Goal: Task Accomplishment & Management: Manage account settings

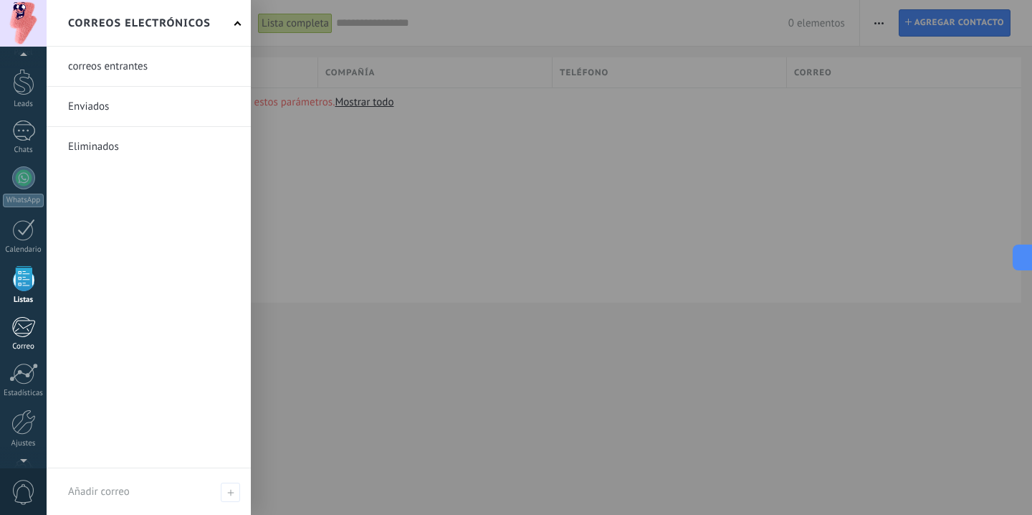
scroll to position [82, 0]
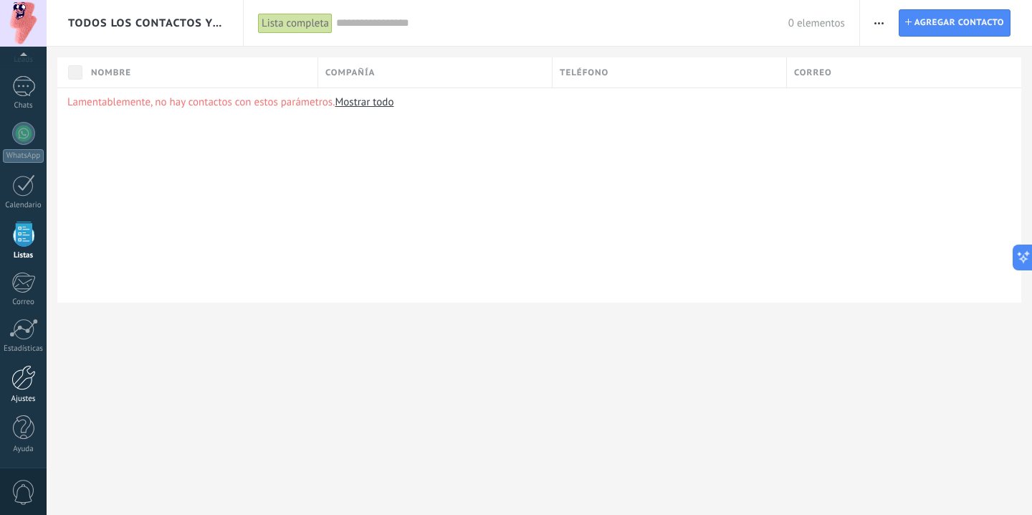
click at [24, 387] on div at bounding box center [23, 377] width 24 height 25
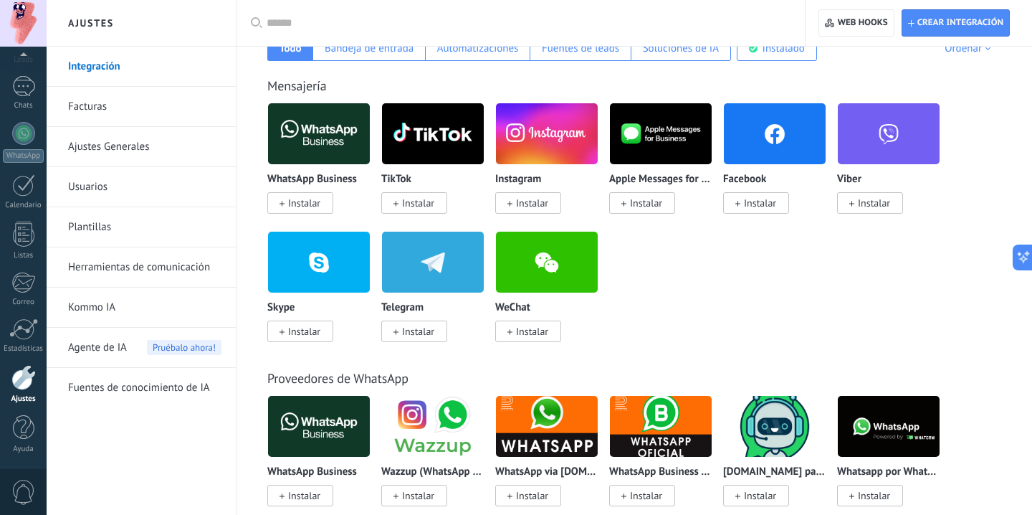
scroll to position [253, 0]
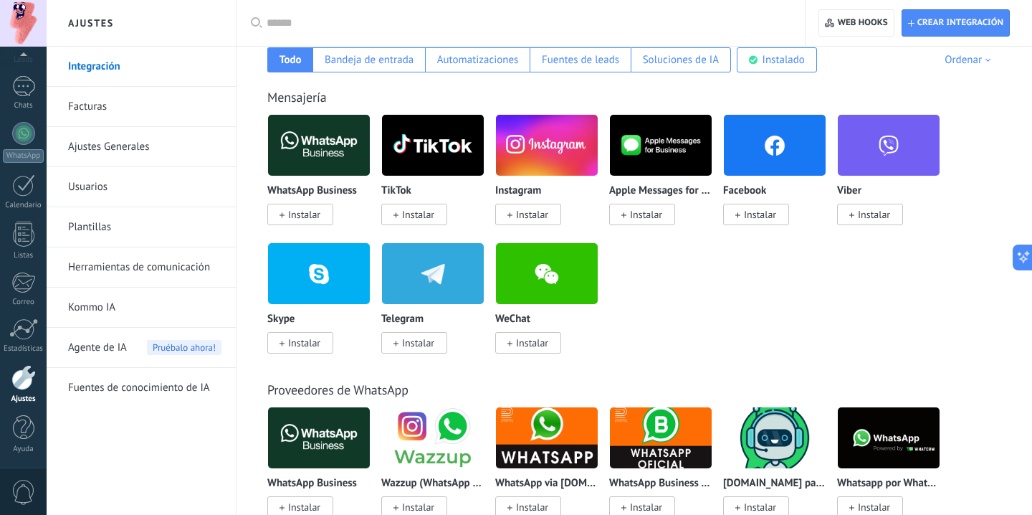
click at [190, 98] on link "Facturas" at bounding box center [144, 107] width 153 height 40
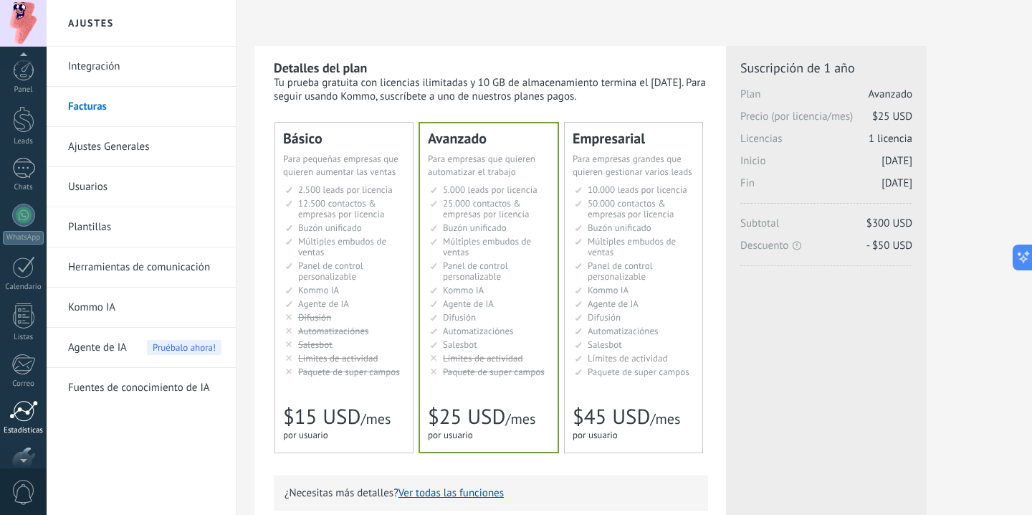
scroll to position [82, 0]
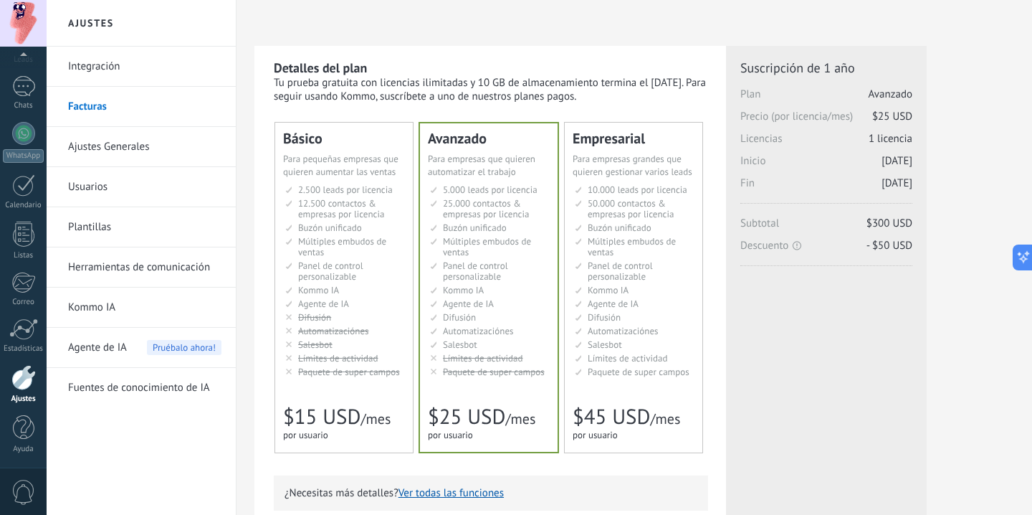
click at [123, 194] on link "Usuarios" at bounding box center [144, 187] width 153 height 40
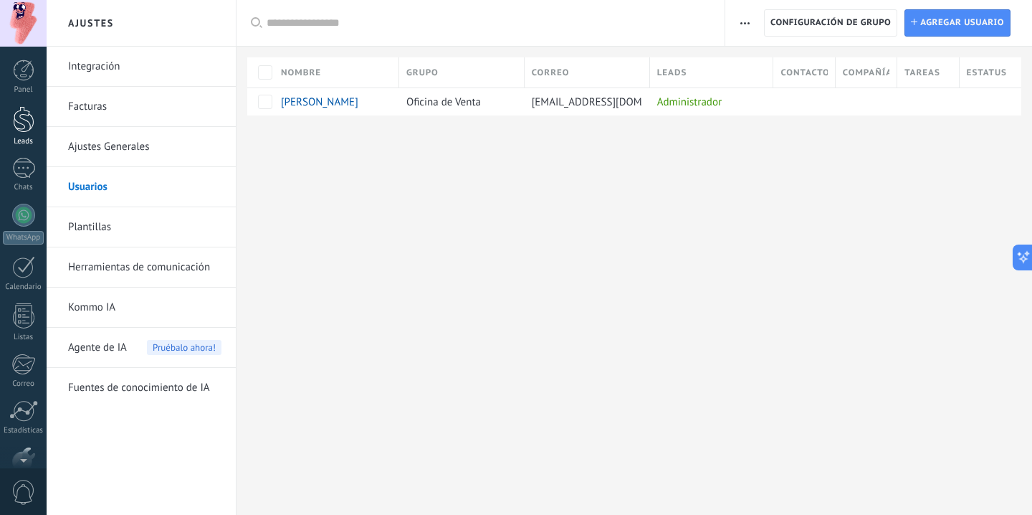
click at [13, 120] on div at bounding box center [24, 119] width 22 height 27
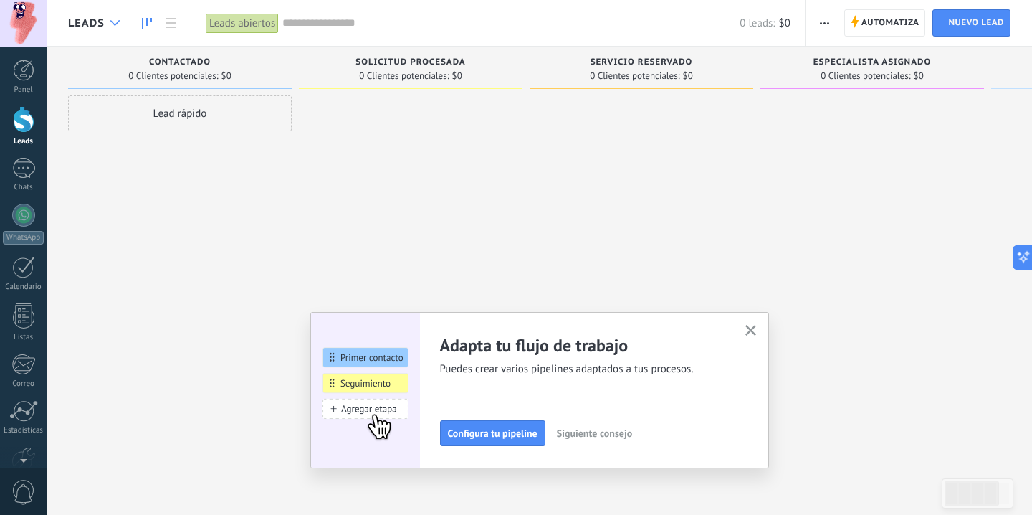
click at [110, 25] on icon at bounding box center [114, 23] width 9 height 6
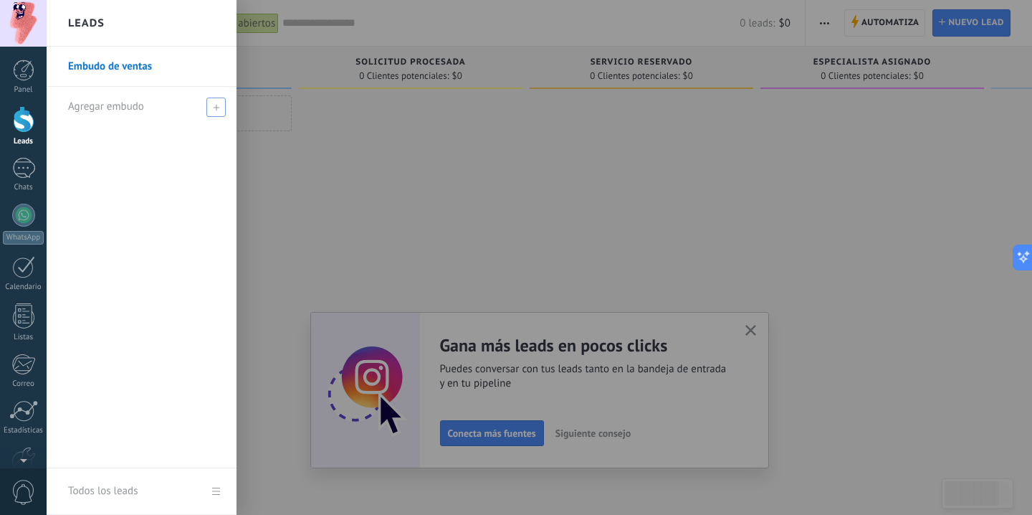
click at [201, 107] on div "Agregar embudo" at bounding box center [145, 106] width 154 height 39
click at [222, 112] on span at bounding box center [218, 107] width 16 height 18
click at [174, 118] on input "text" at bounding box center [135, 106] width 135 height 23
type input "*******"
click at [228, 111] on li "*******" at bounding box center [142, 106] width 190 height 39
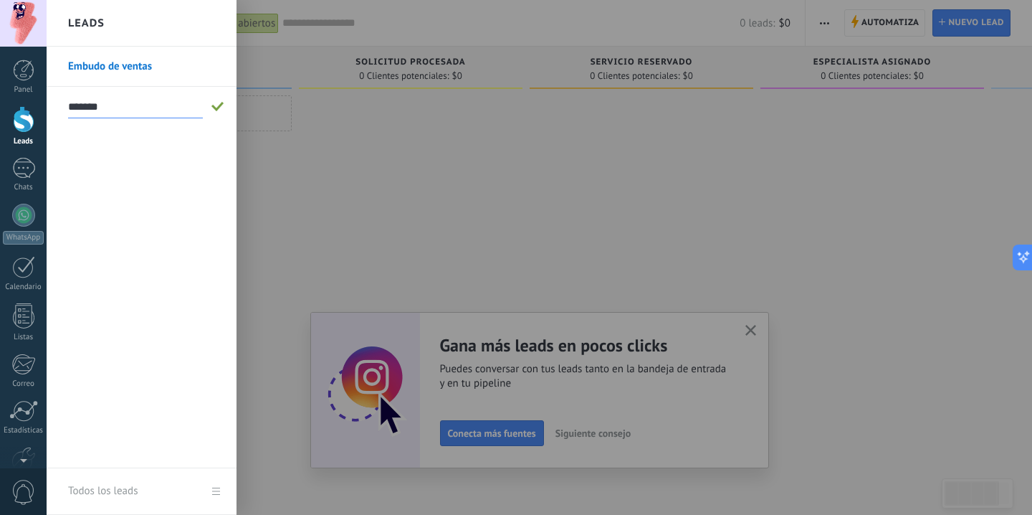
click at [218, 108] on span at bounding box center [217, 107] width 13 height 10
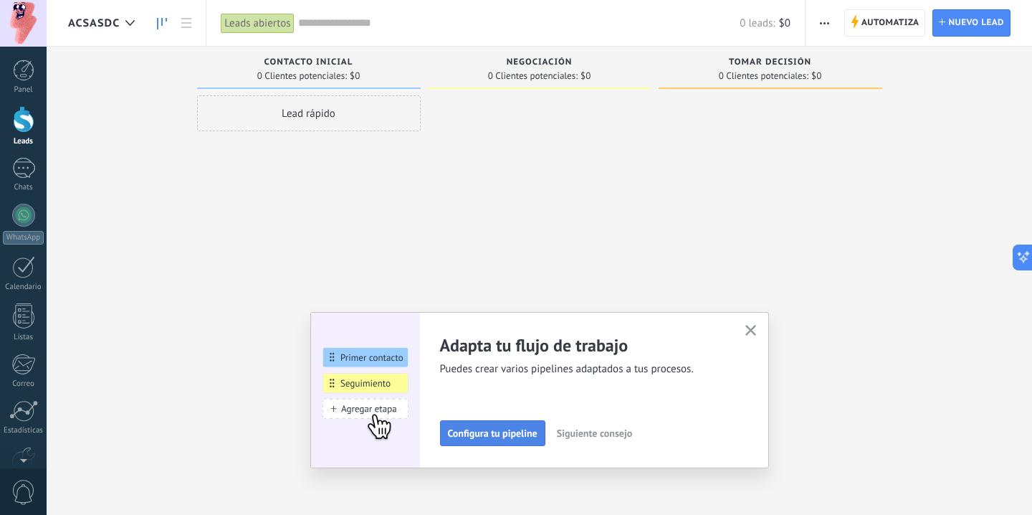
click at [513, 445] on button "Configura tu pipeline" at bounding box center [492, 433] width 105 height 26
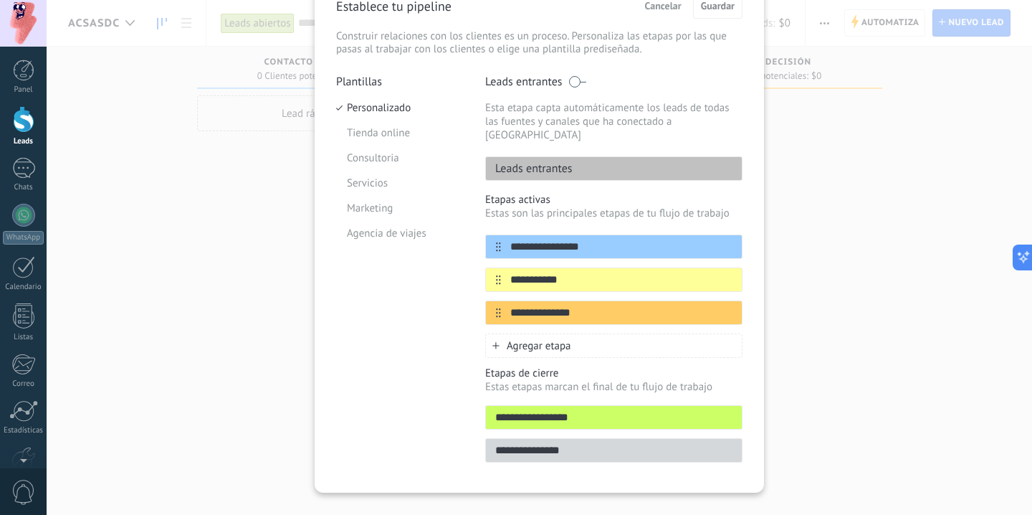
scroll to position [88, 0]
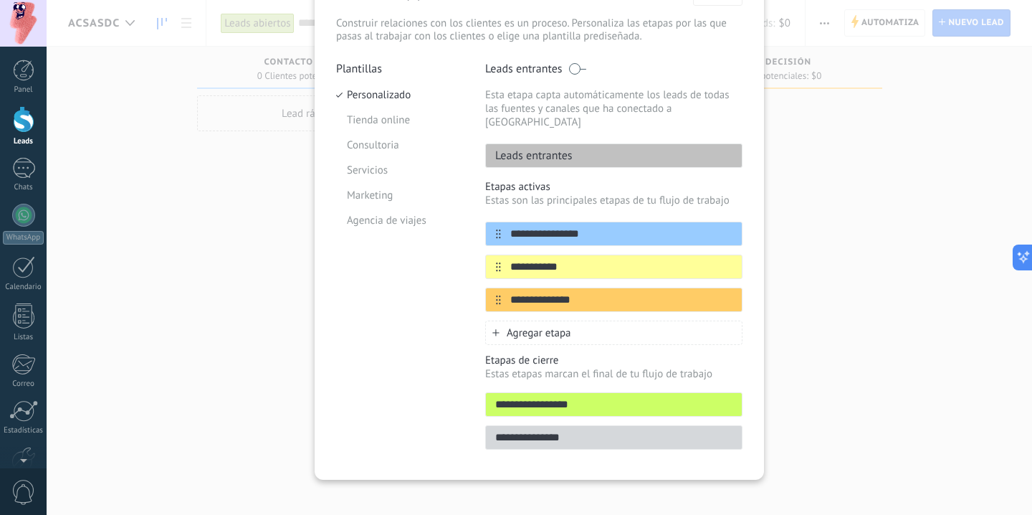
click at [517, 326] on span "Agregar etapa" at bounding box center [539, 333] width 65 height 14
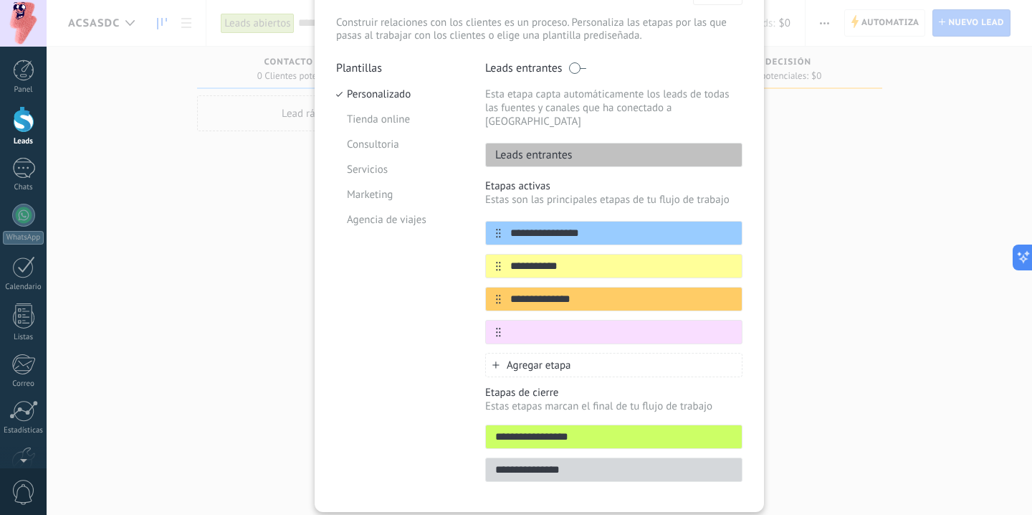
scroll to position [0, 0]
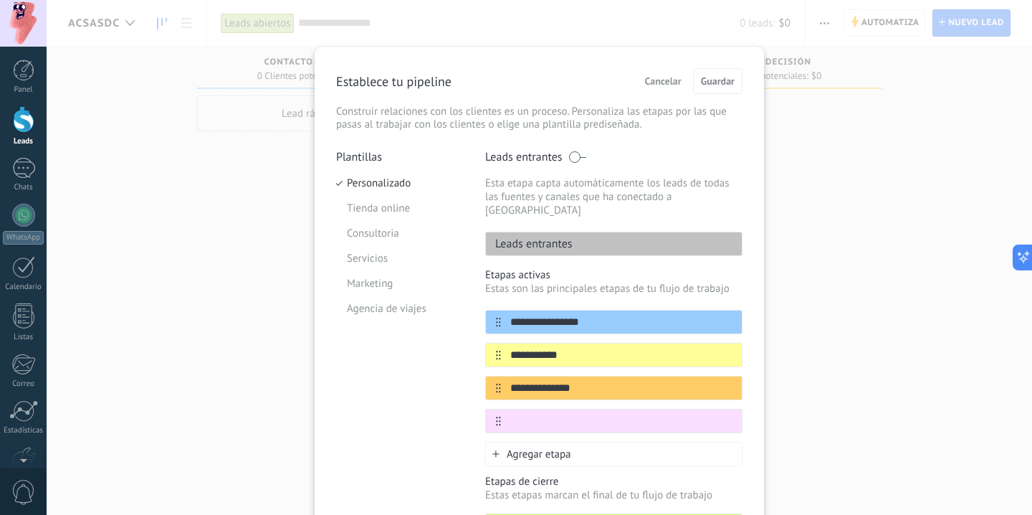
click at [668, 79] on span "Cancelar" at bounding box center [663, 81] width 37 height 10
